Goal: Browse casually

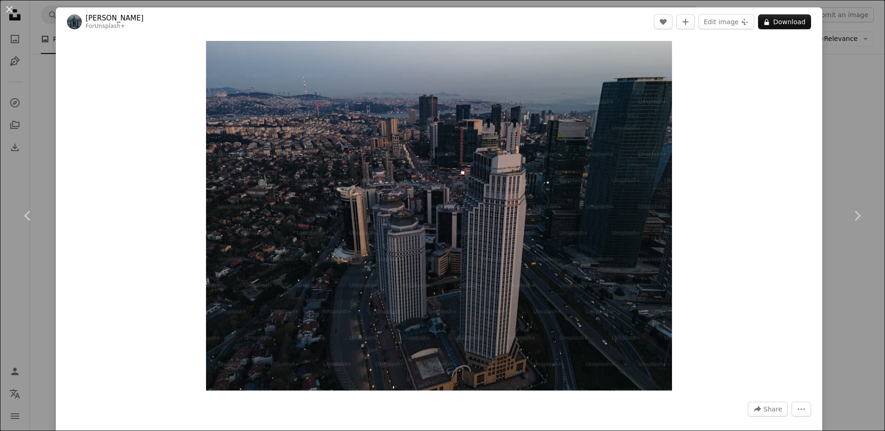
scroll to position [6172, 0]
click at [837, 134] on div "An X shape Chevron left Chevron right [PERSON_NAME] For Unsplash+ A heart A plu…" at bounding box center [442, 215] width 885 height 431
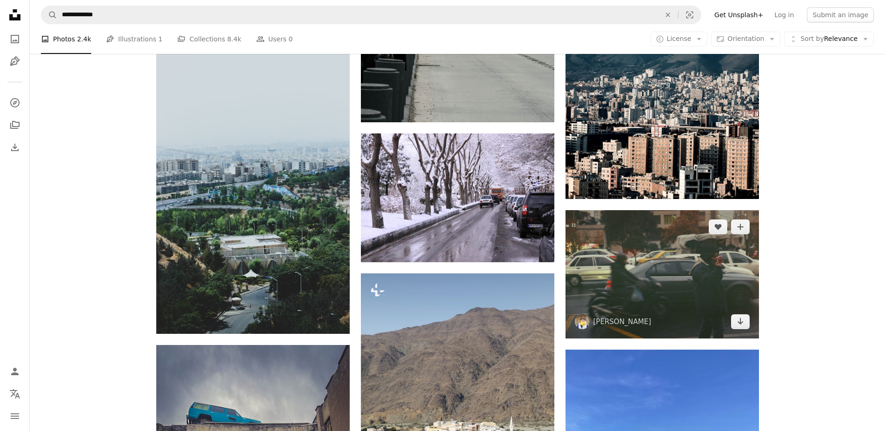
scroll to position [8126, 0]
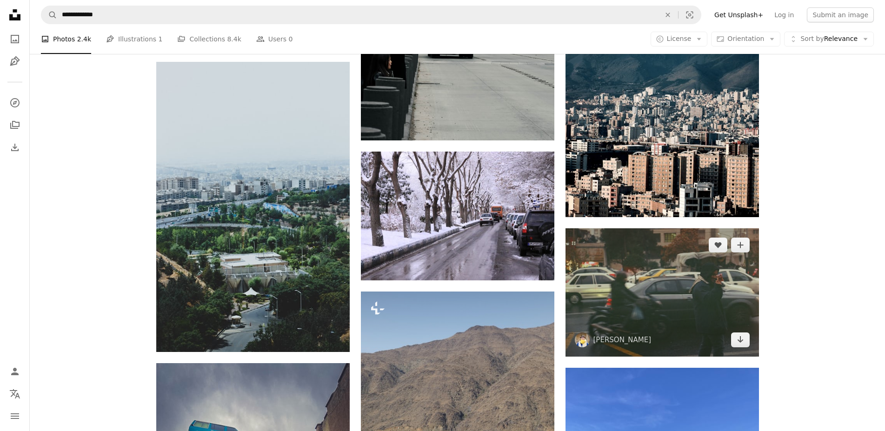
click at [699, 249] on img at bounding box center [663, 292] width 194 height 128
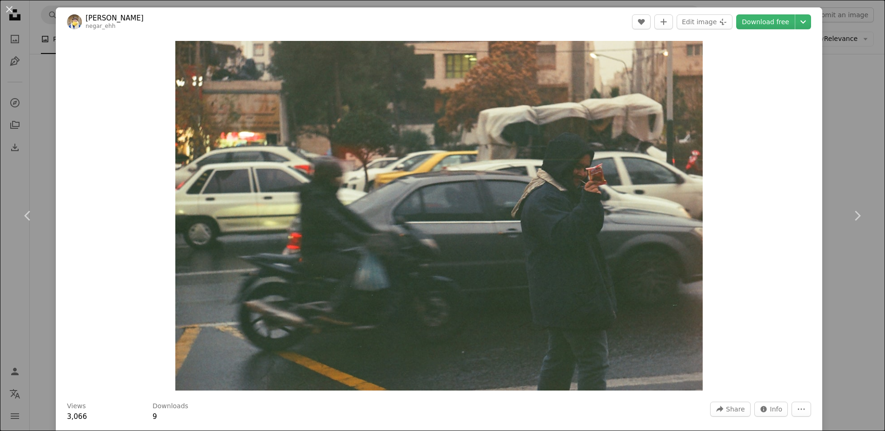
click at [842, 80] on div "An X shape Chevron left Chevron right Negareh [PERSON_NAME] negar_ehh A heart A…" at bounding box center [442, 215] width 885 height 431
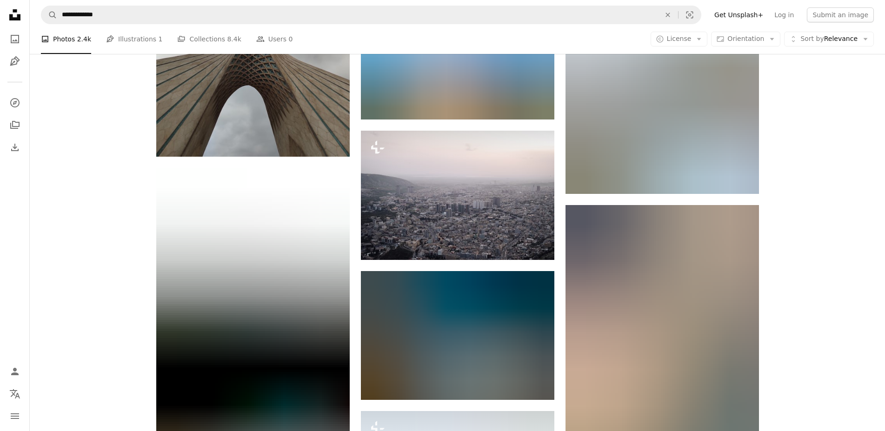
scroll to position [9006, 0]
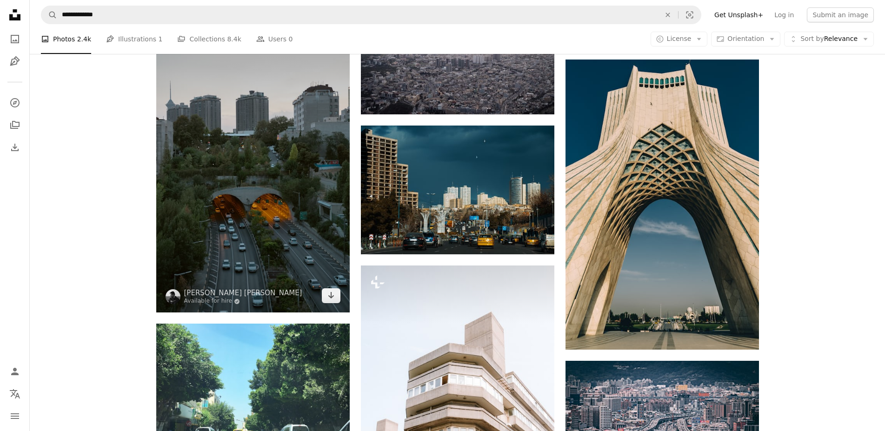
click at [213, 216] on img at bounding box center [253, 167] width 194 height 290
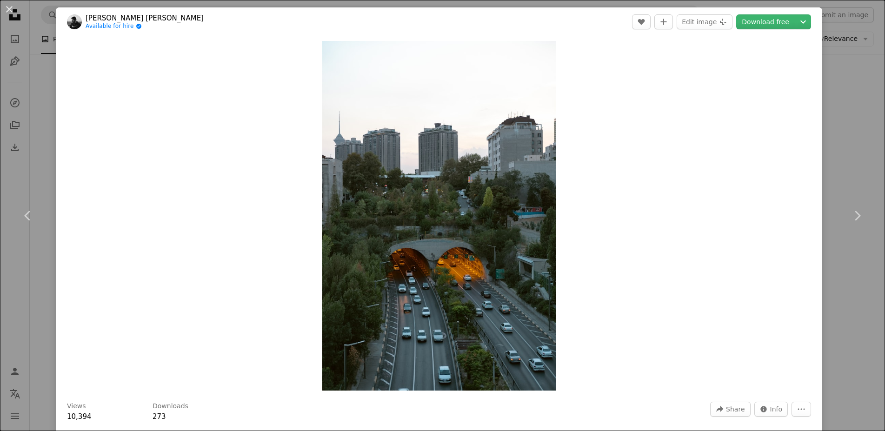
click at [829, 143] on div "An X shape Chevron left Chevron right [PERSON_NAME] [PERSON_NAME] Available for…" at bounding box center [442, 215] width 885 height 431
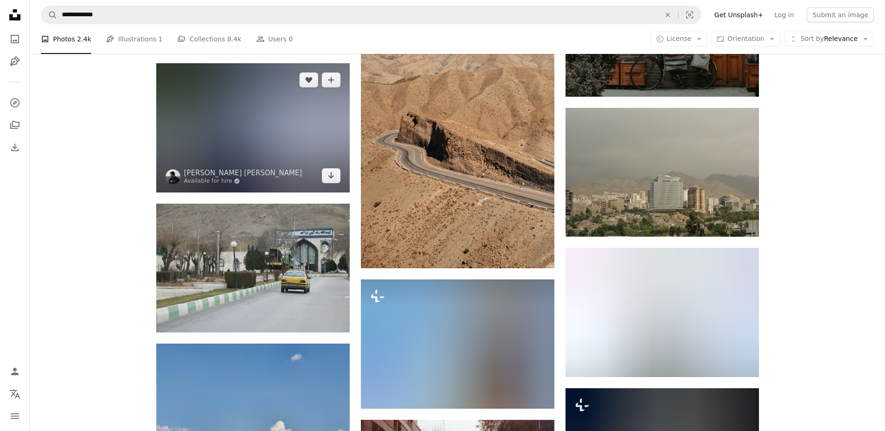
scroll to position [10667, 0]
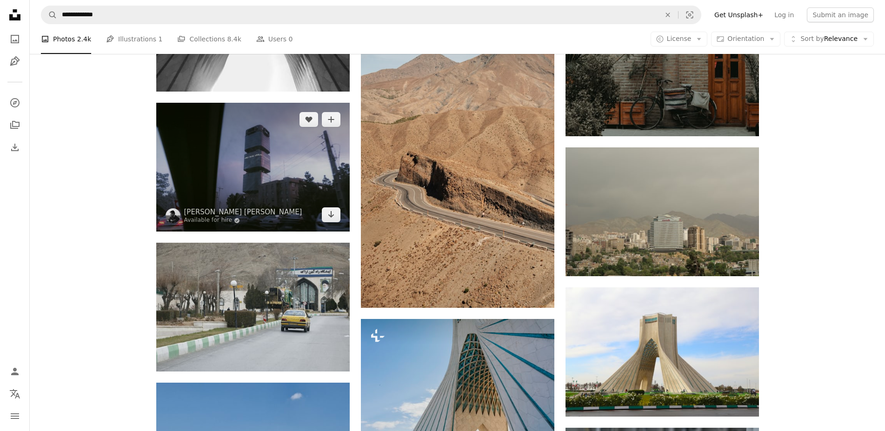
click at [285, 153] on img at bounding box center [253, 167] width 194 height 129
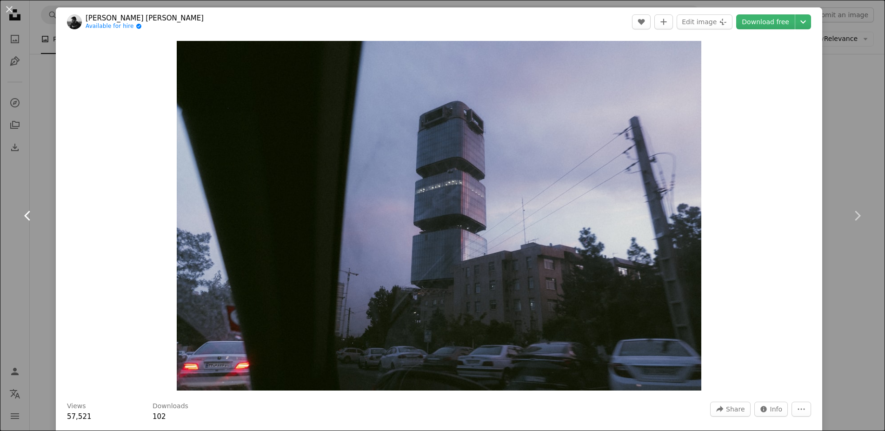
click at [8, 253] on link "Chevron left" at bounding box center [28, 215] width 56 height 89
click at [840, 273] on div "An X shape Chevron left Chevron right [PERSON_NAME] [PERSON_NAME] Available for…" at bounding box center [442, 215] width 885 height 431
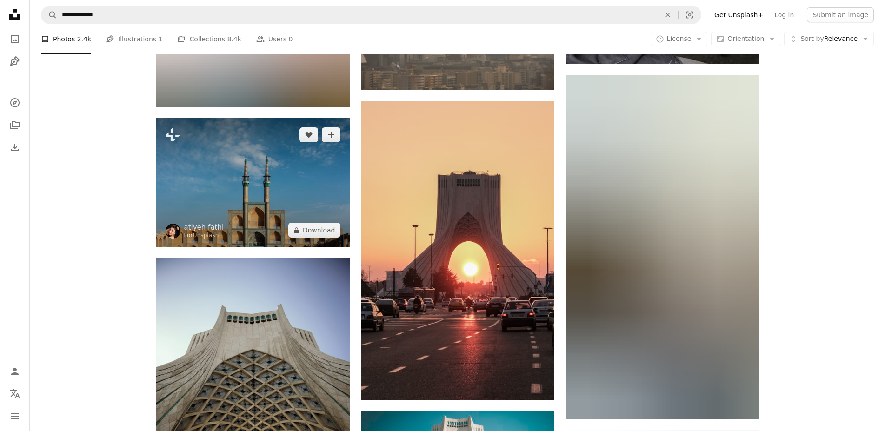
scroll to position [11351, 0]
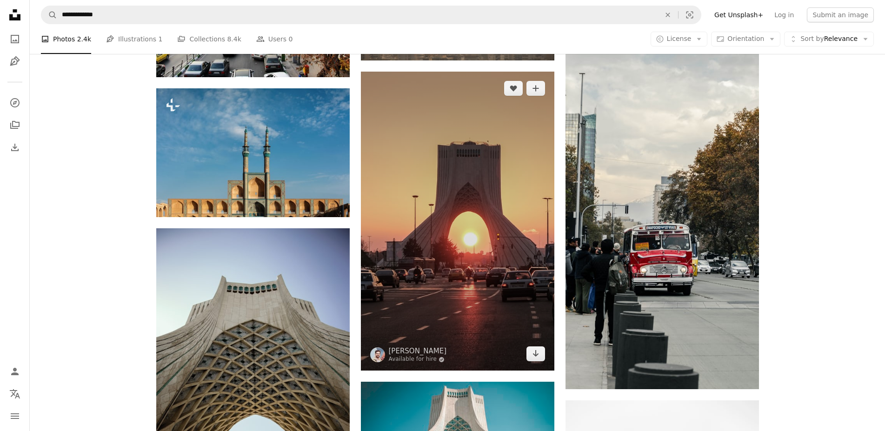
click at [436, 169] on img at bounding box center [458, 221] width 194 height 299
click at [443, 161] on img at bounding box center [458, 221] width 194 height 299
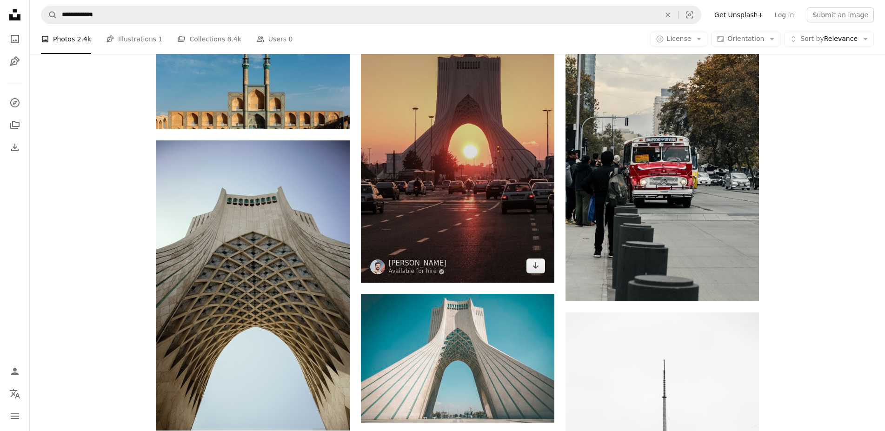
scroll to position [11448, 0]
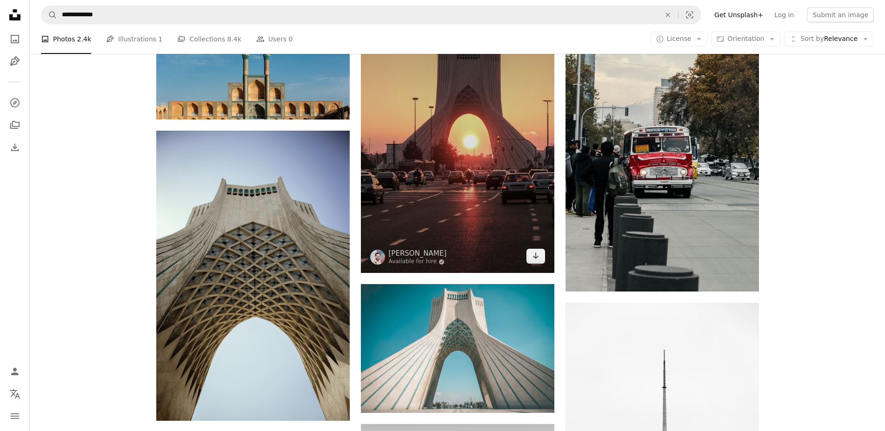
click at [460, 186] on img at bounding box center [458, 123] width 194 height 299
click at [503, 201] on img at bounding box center [458, 123] width 194 height 299
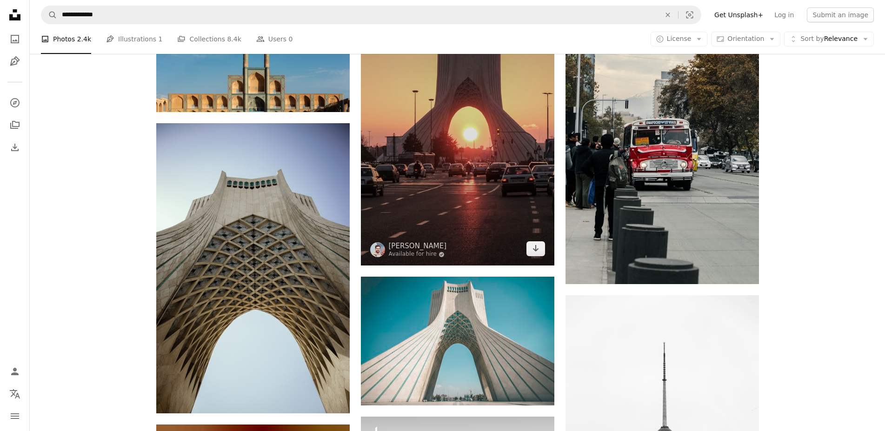
scroll to position [11546, 0]
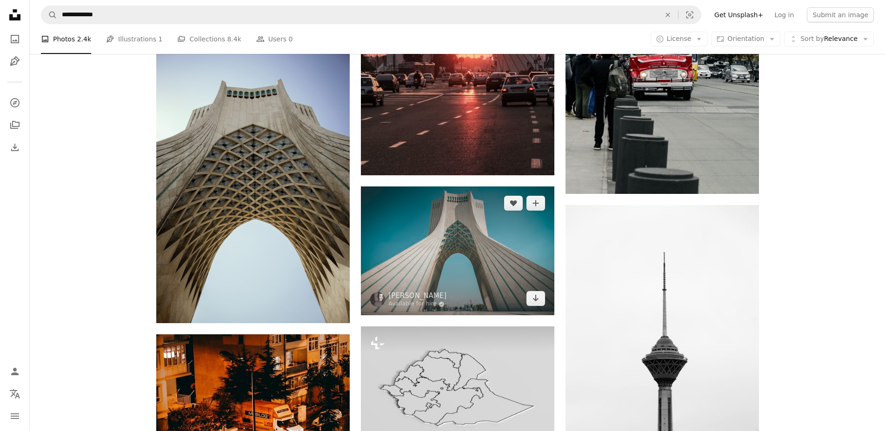
click at [452, 237] on img at bounding box center [458, 251] width 194 height 129
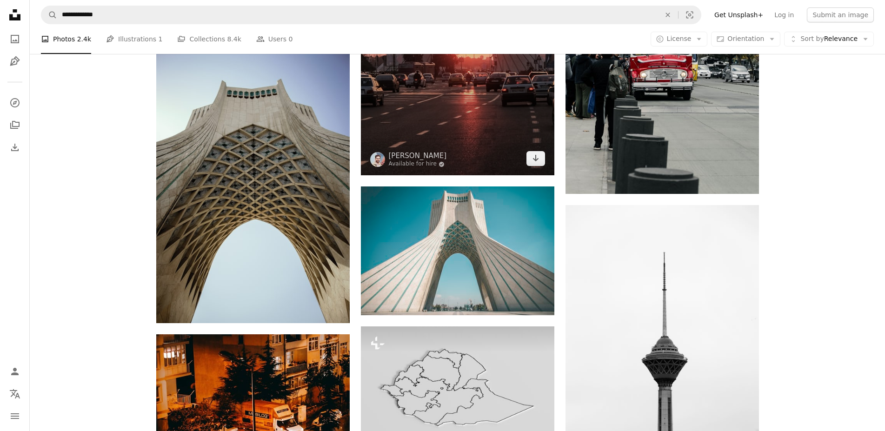
click at [430, 106] on img at bounding box center [458, 25] width 194 height 299
